Goal: Answer question/provide support

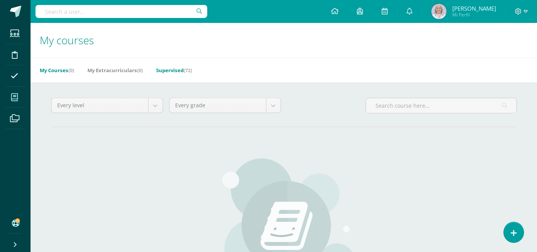
click at [171, 71] on link "Supervised (72)" at bounding box center [174, 70] width 36 height 12
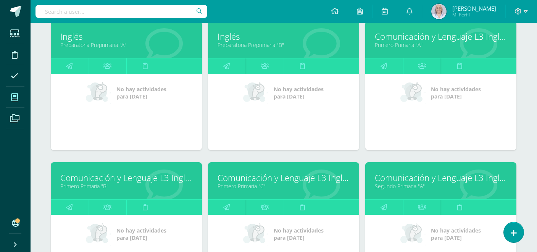
scroll to position [401, 0]
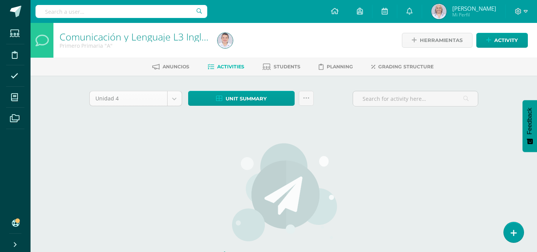
click at [174, 102] on body "Students Discipline Attendance My courses Archivos Soporte Help Reportar un pro…" at bounding box center [268, 164] width 537 height 328
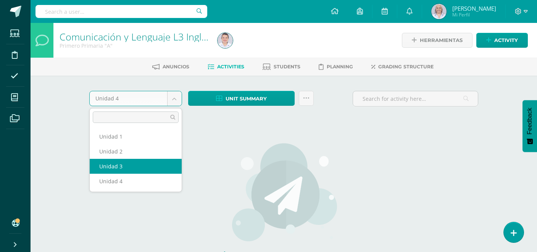
select select "Unidad 3"
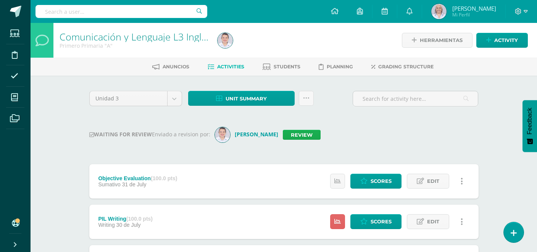
click at [316, 136] on link "Review" at bounding box center [302, 135] width 38 height 10
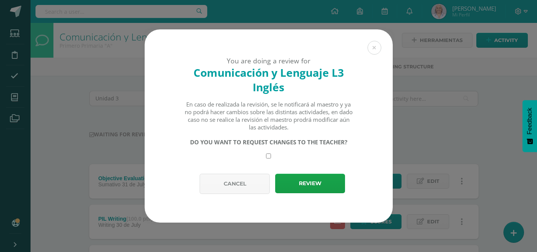
click at [267, 158] on input "checkbox" at bounding box center [268, 156] width 5 height 5
checkbox input "true"
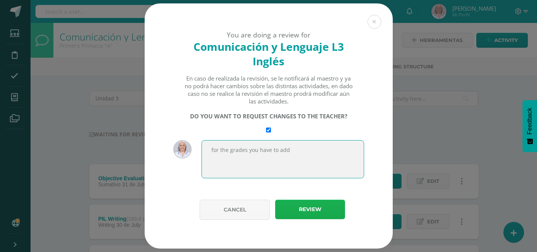
type textarea "for the grades you have to add"
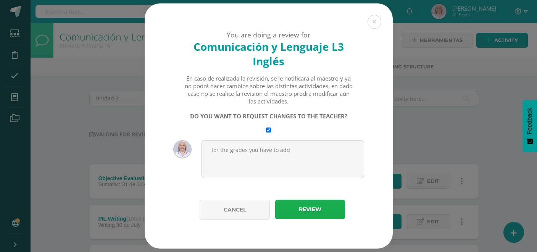
click at [309, 204] on button "Review" at bounding box center [310, 209] width 70 height 19
